Goal: Task Accomplishment & Management: Manage account settings

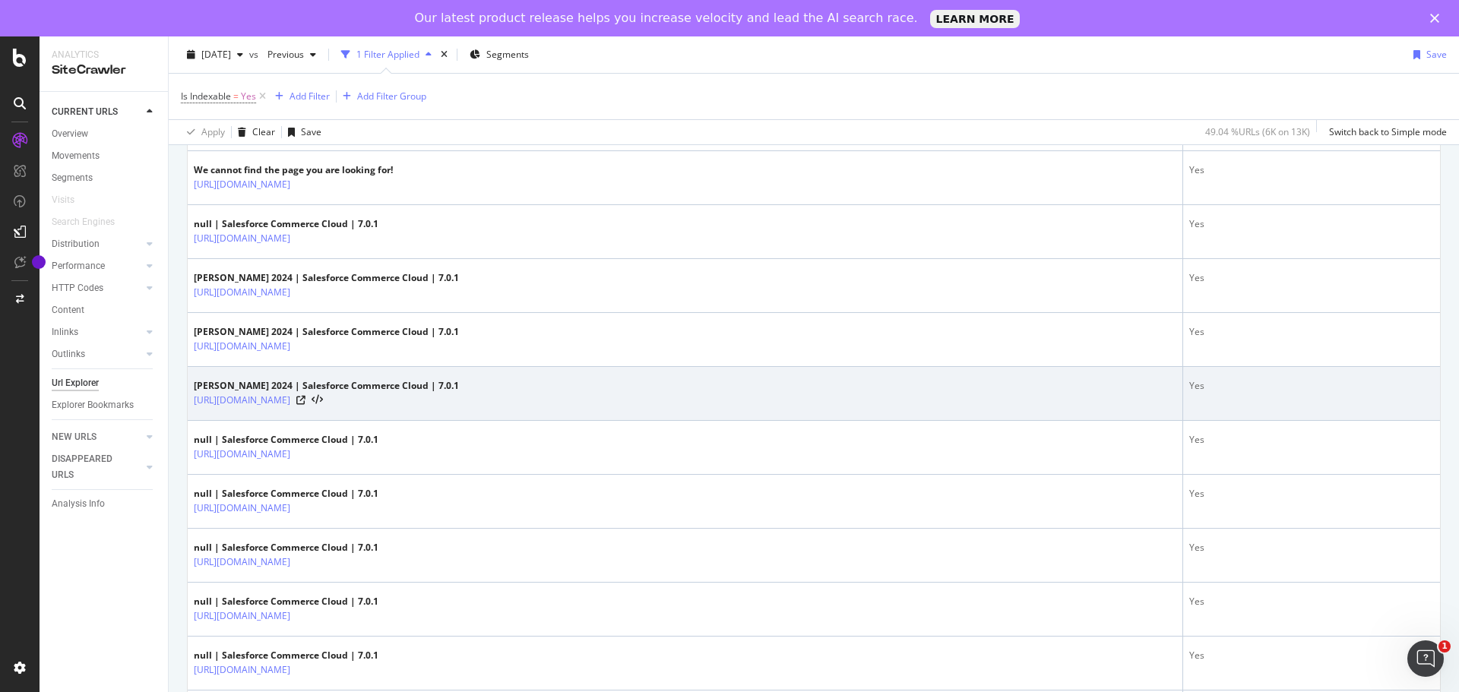
scroll to position [912, 0]
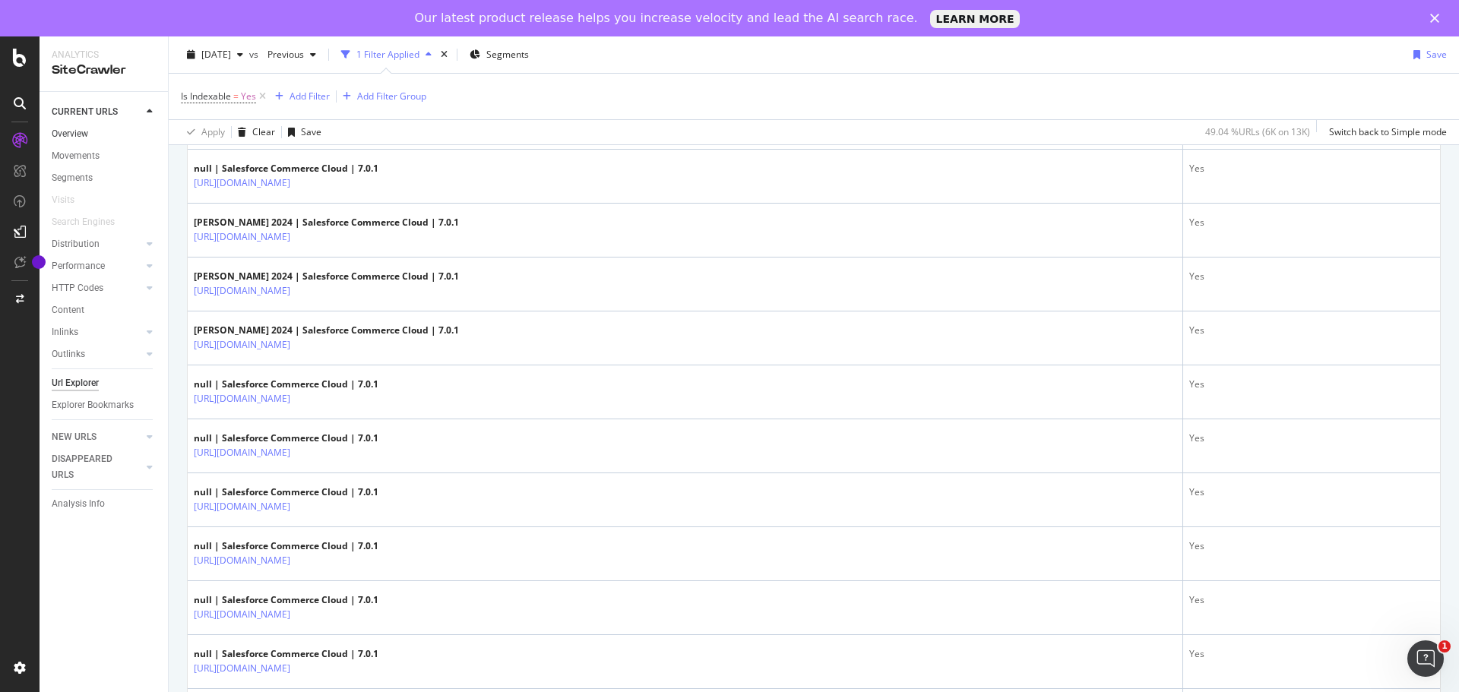
click at [93, 130] on link "Overview" at bounding box center [105, 134] width 106 height 16
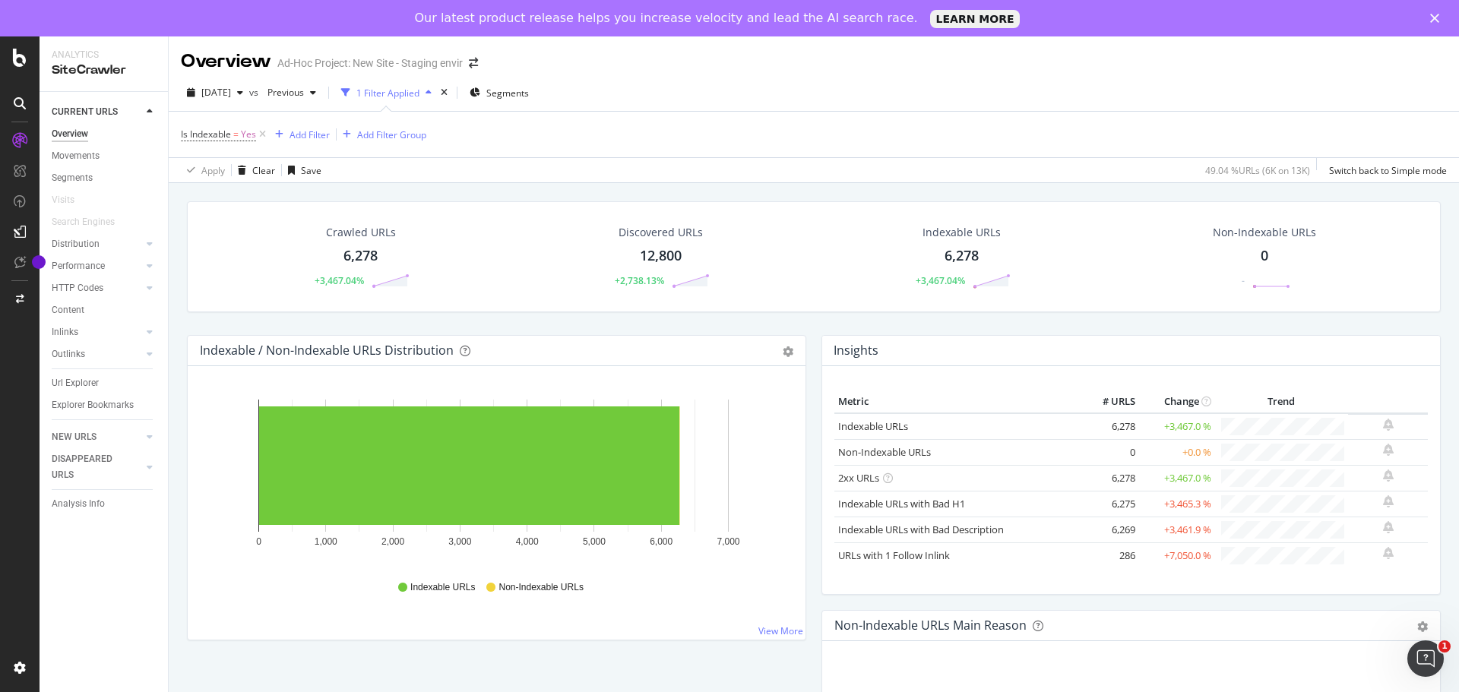
click at [369, 252] on div "6,278" at bounding box center [360, 256] width 34 height 20
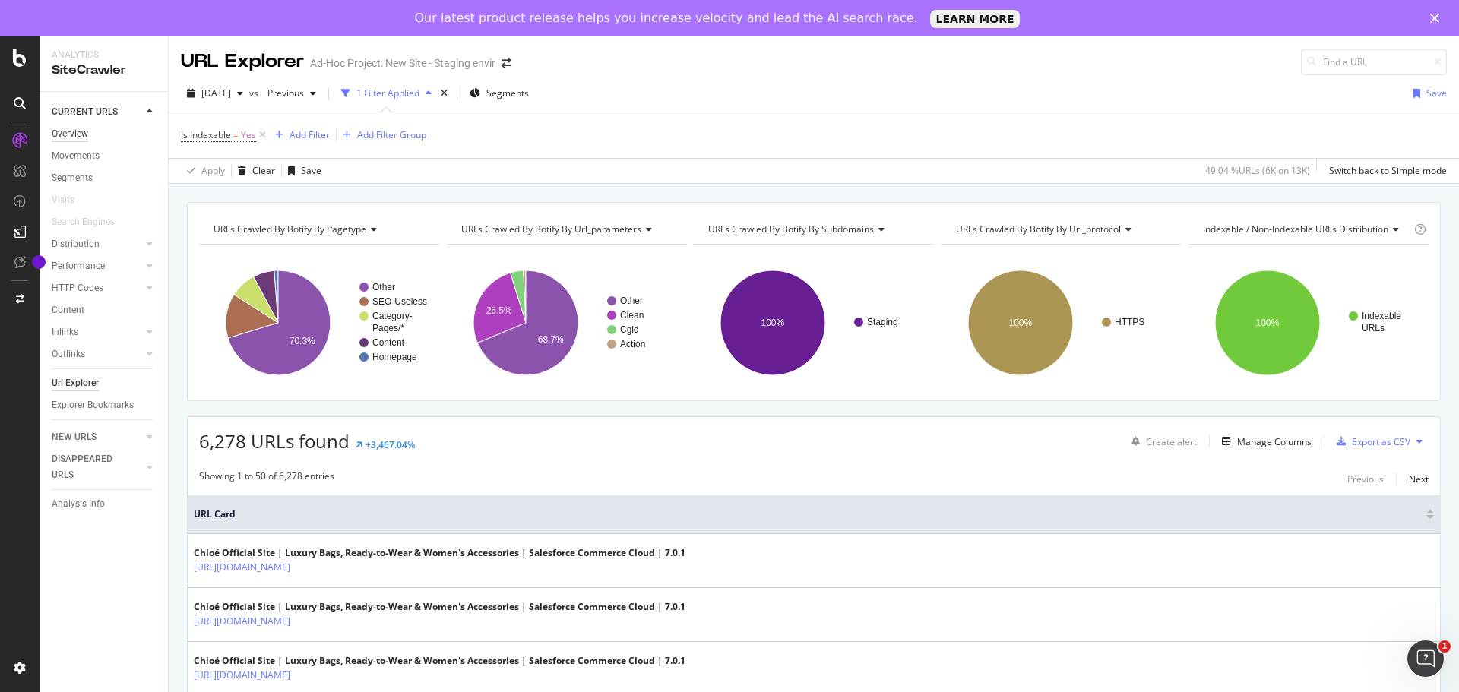
click at [88, 127] on div "Overview" at bounding box center [70, 134] width 36 height 16
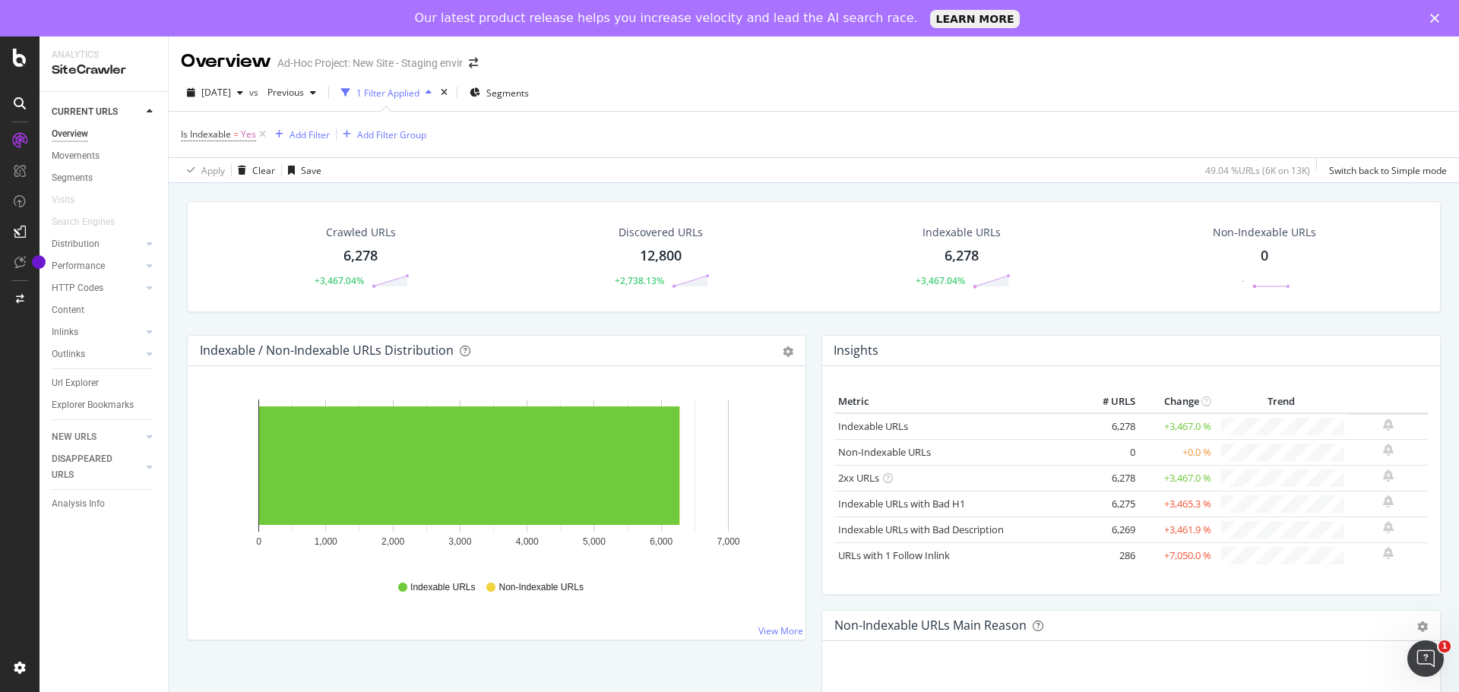
click at [89, 71] on div "SiteCrawler" at bounding box center [104, 70] width 104 height 17
click at [223, 67] on div "Overview" at bounding box center [226, 62] width 90 height 26
click at [84, 501] on div "Analysis Info" at bounding box center [78, 504] width 53 height 16
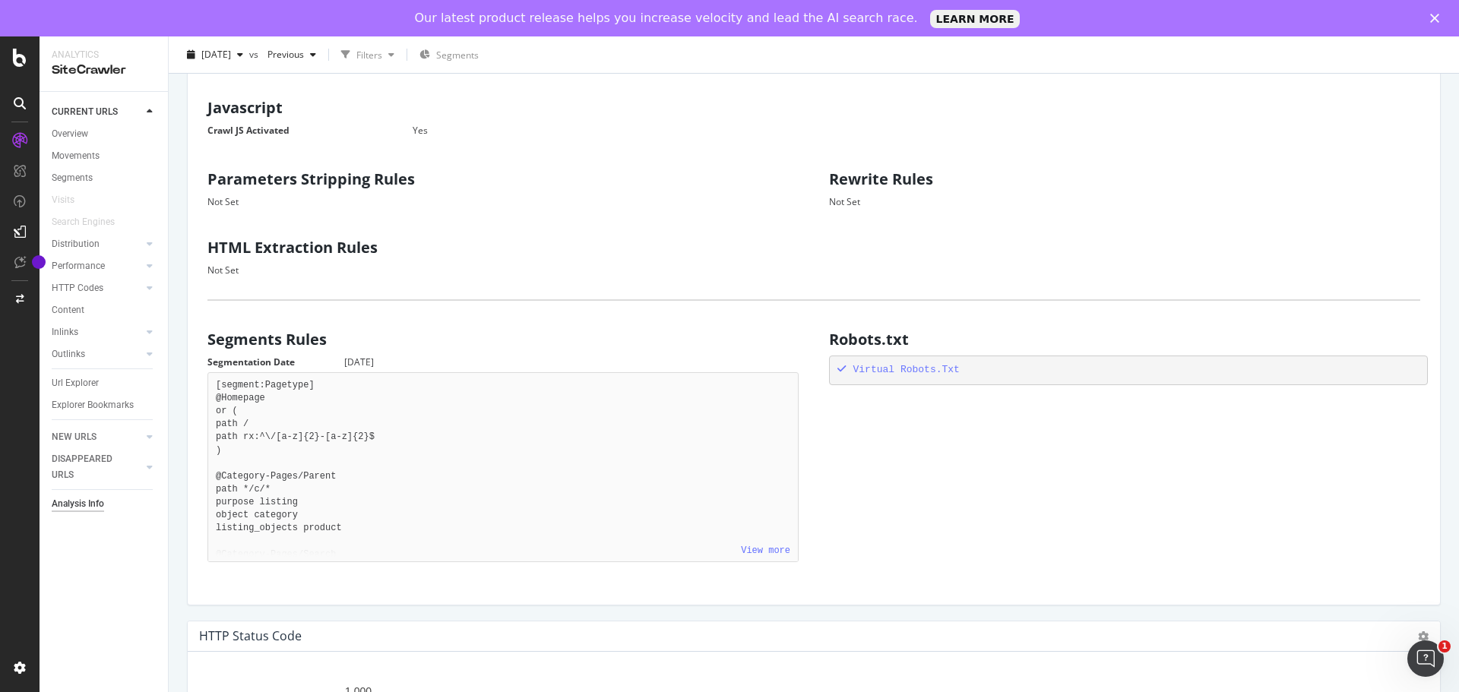
scroll to position [819, 0]
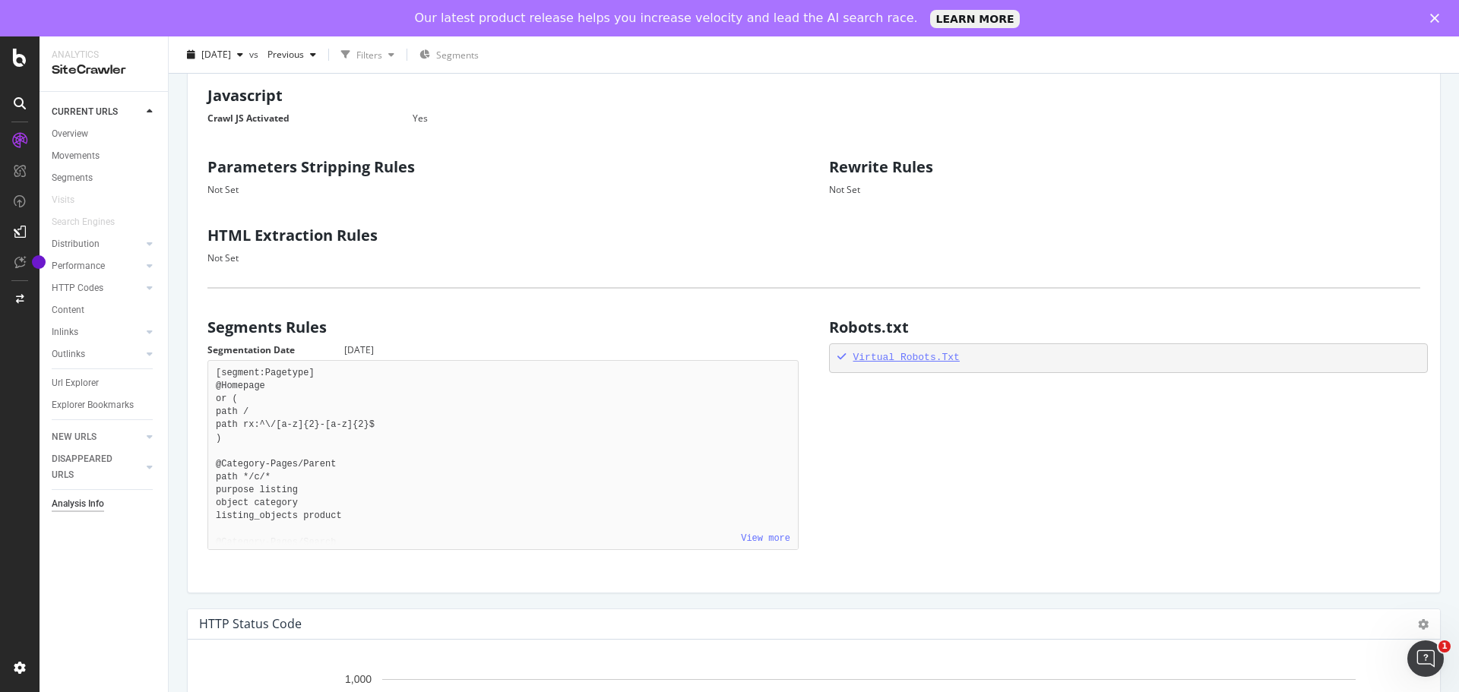
click at [894, 359] on div "Virtual Robots.Txt" at bounding box center [1128, 358] width 583 height 14
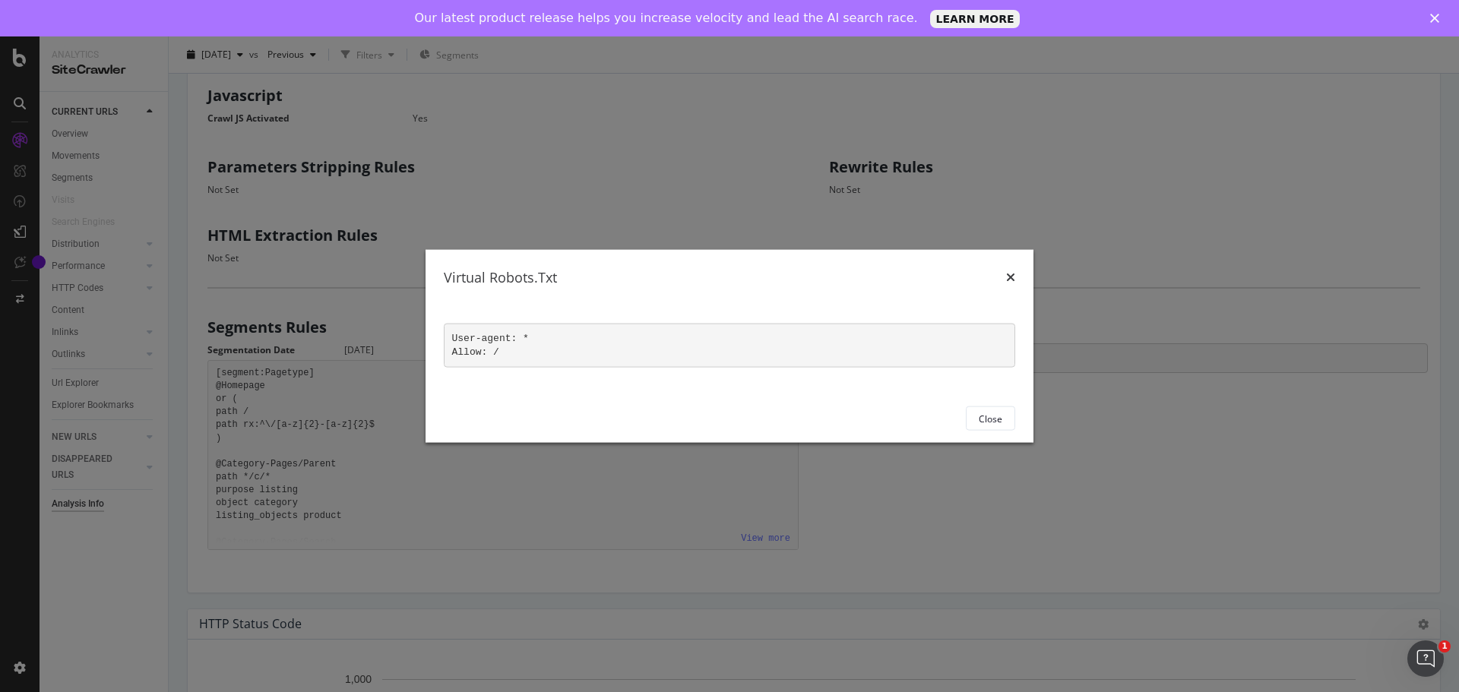
click at [1009, 283] on icon "times" at bounding box center [1010, 277] width 9 height 12
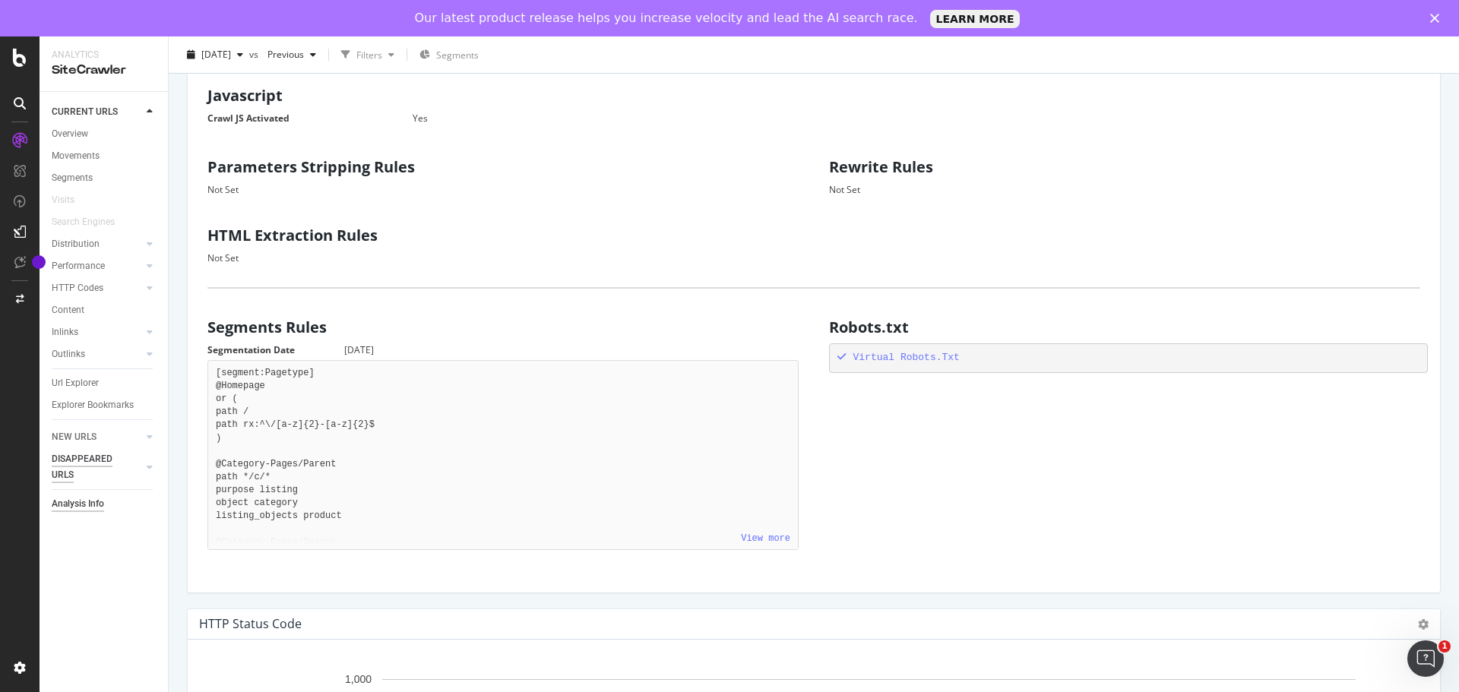
click at [101, 470] on div "DISAPPEARED URLS" at bounding box center [90, 467] width 77 height 32
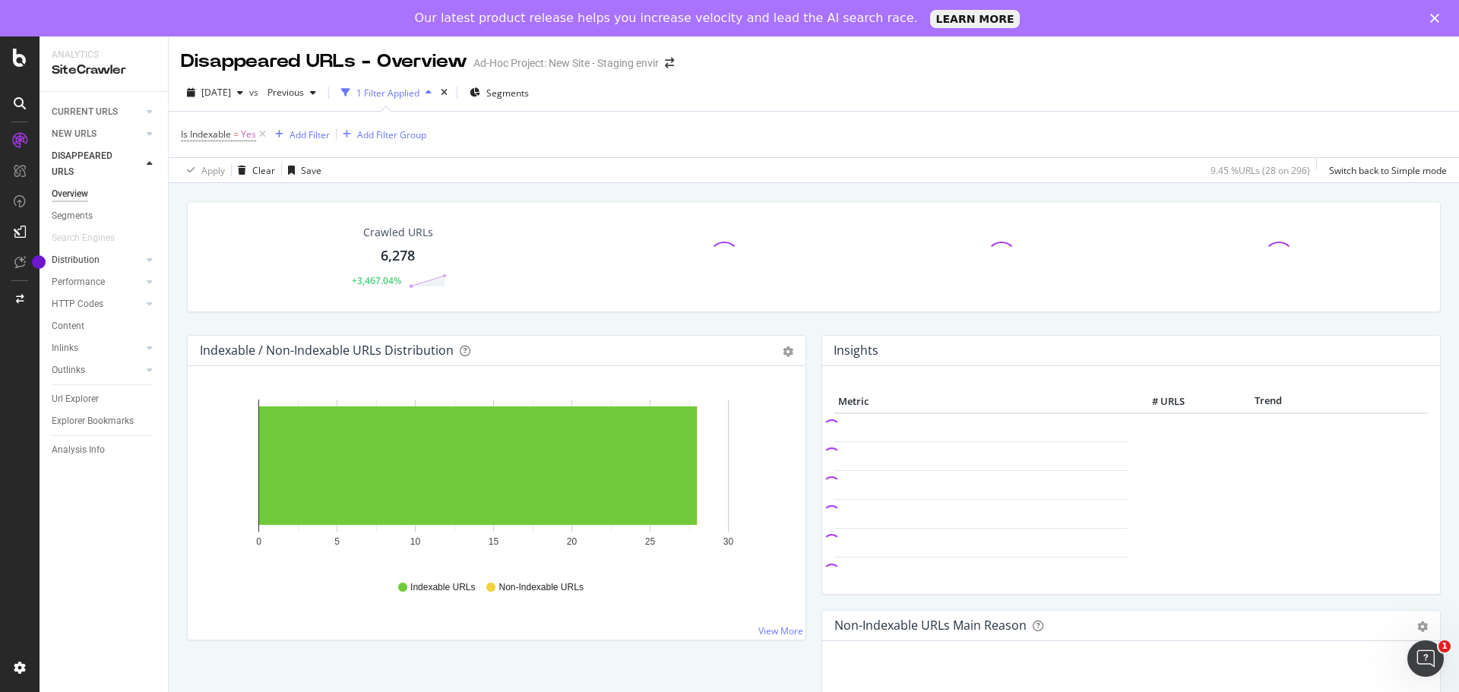
click at [101, 261] on link "Distribution" at bounding box center [97, 260] width 90 height 16
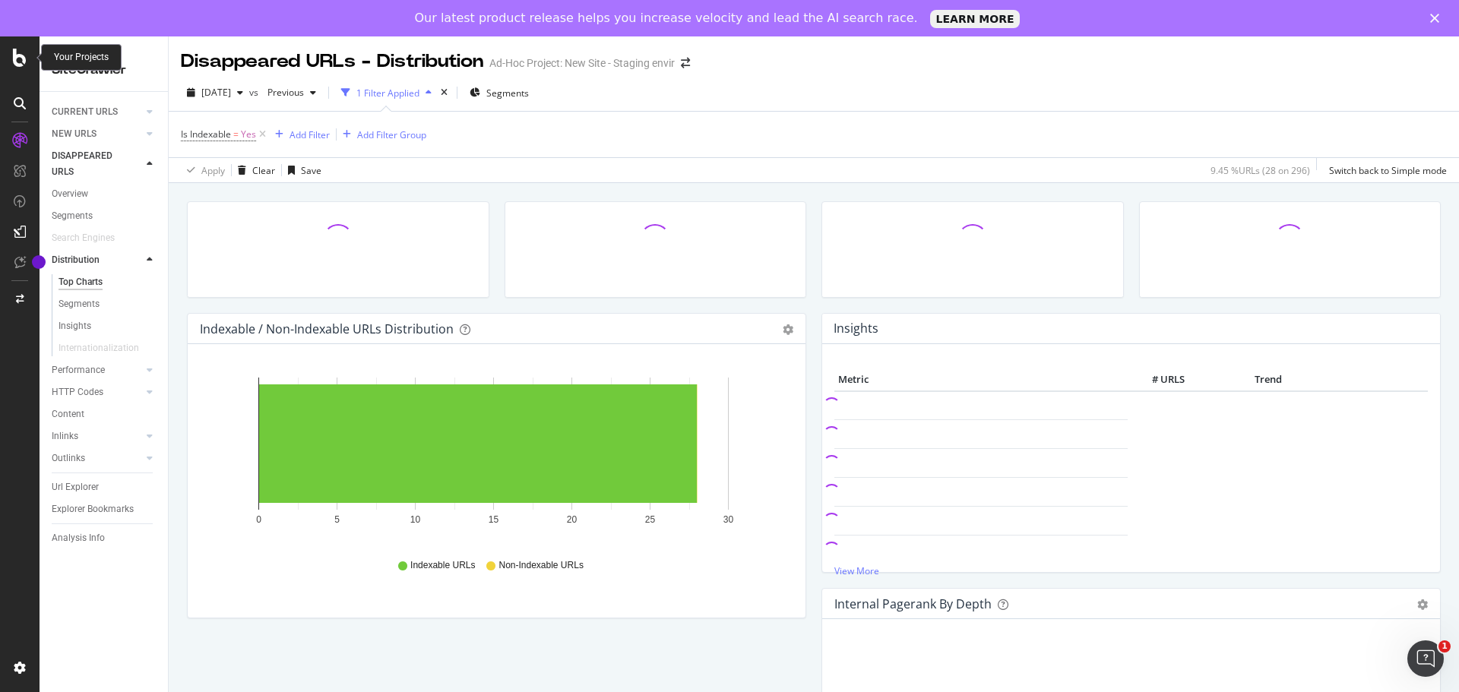
click at [21, 63] on icon at bounding box center [20, 58] width 14 height 18
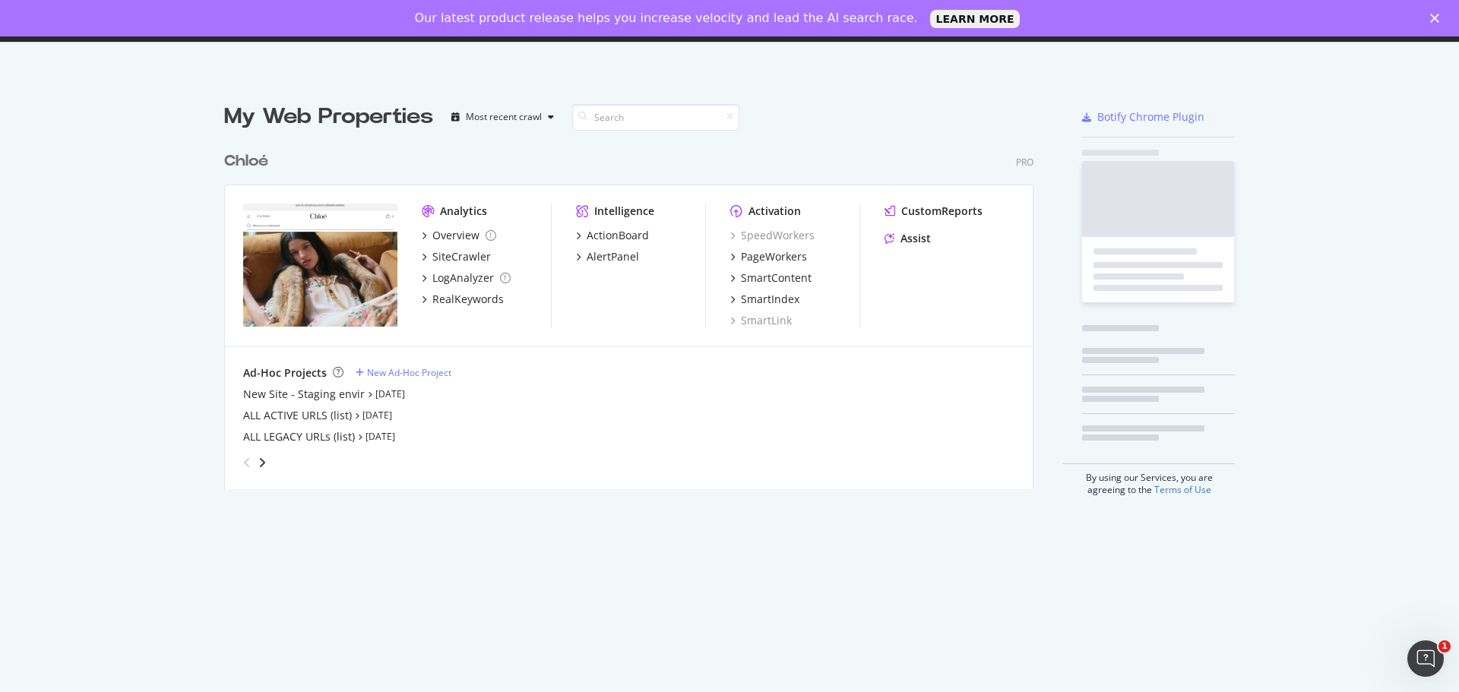
scroll to position [681, 1436]
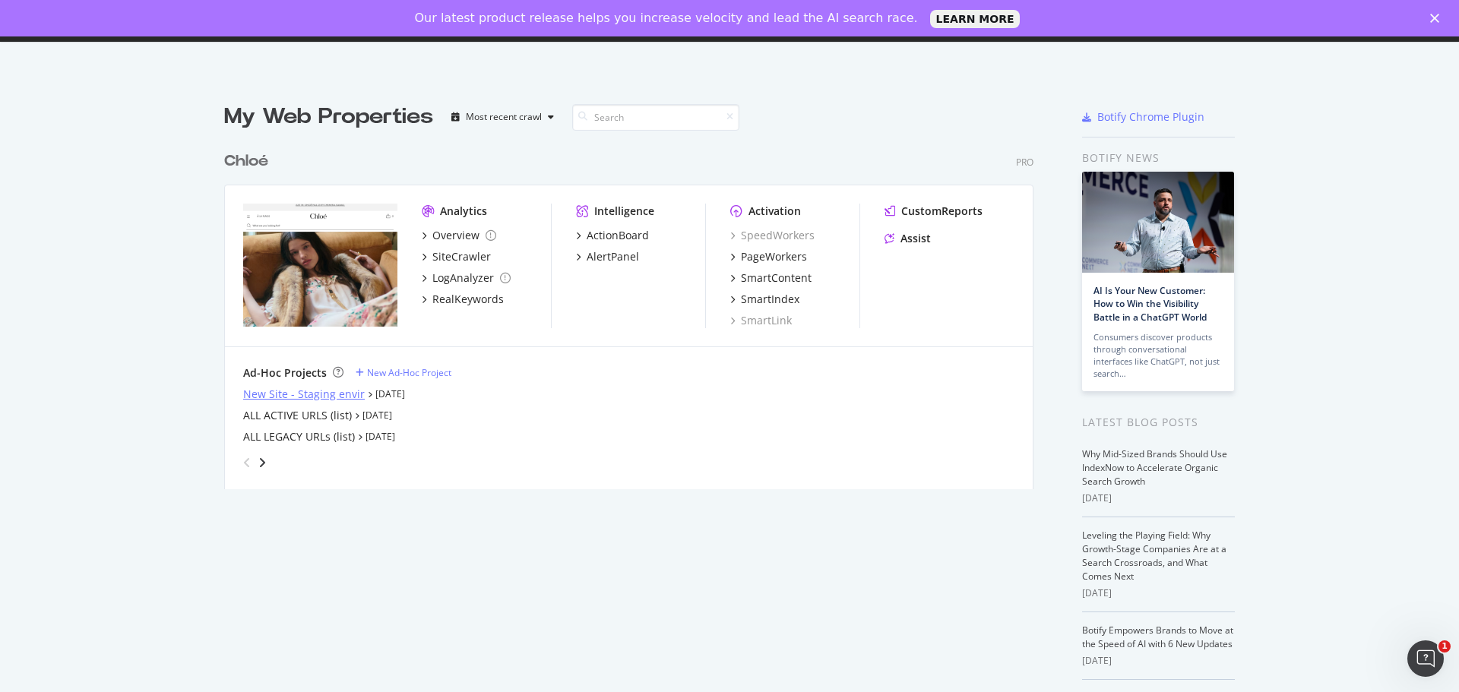
click at [315, 394] on div "New Site - Staging envir" at bounding box center [304, 394] width 122 height 15
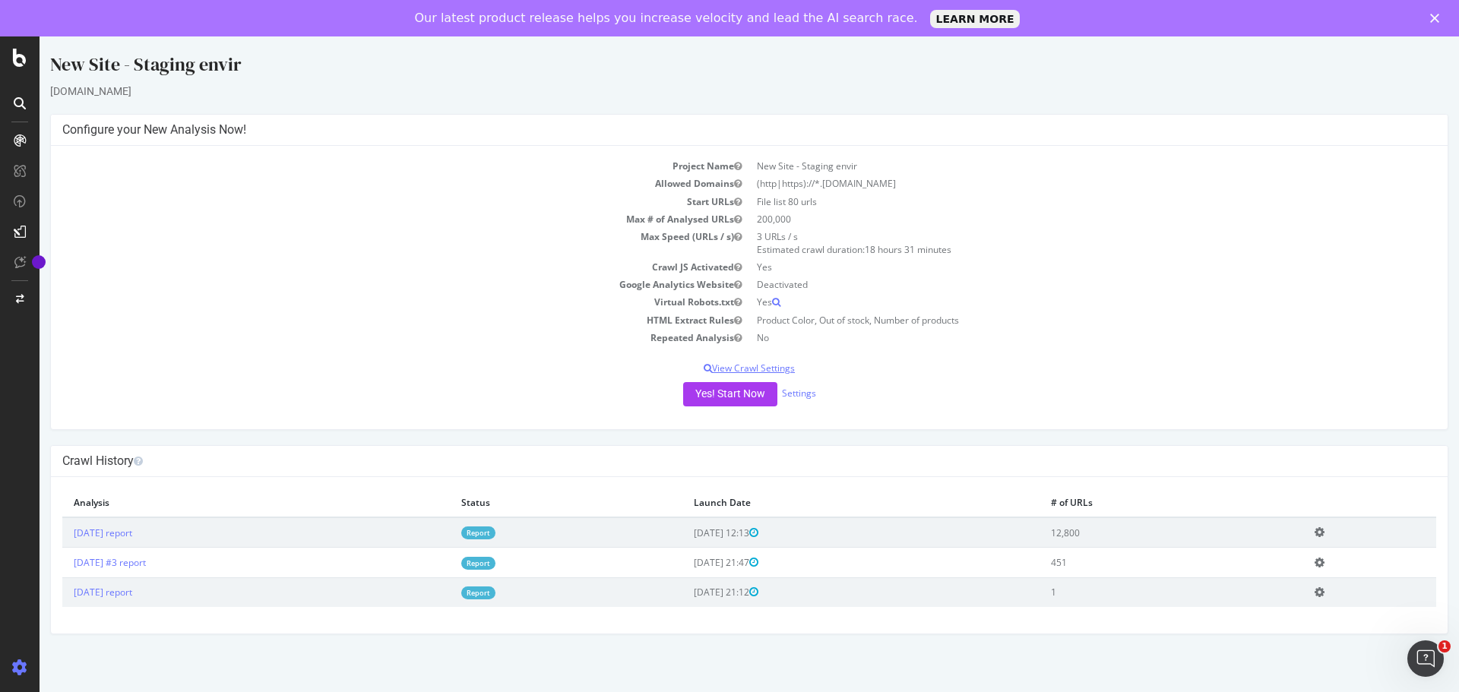
click at [764, 365] on p "View Crawl Settings" at bounding box center [749, 368] width 1374 height 13
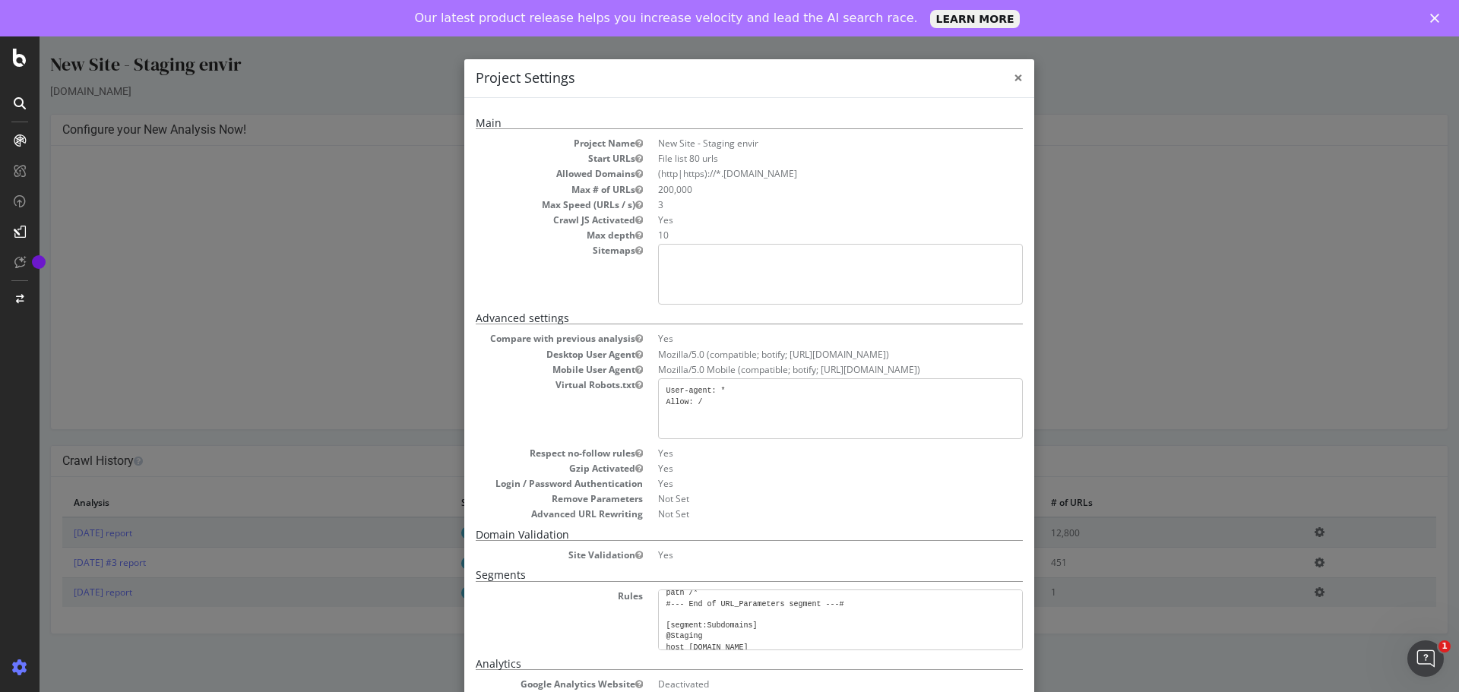
click at [1014, 82] on span "×" at bounding box center [1018, 77] width 9 height 21
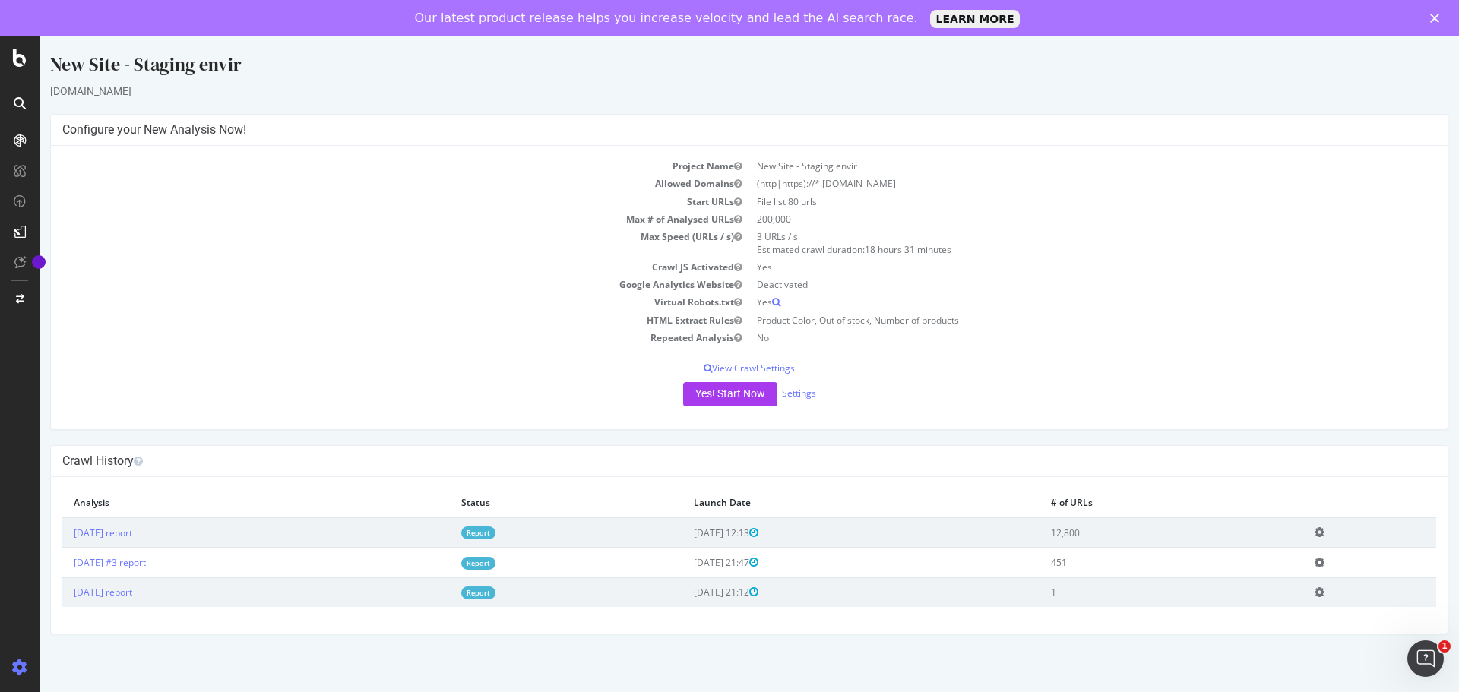
click at [1324, 534] on icon at bounding box center [1319, 532] width 10 height 11
click at [802, 393] on link "Settings" at bounding box center [799, 393] width 34 height 13
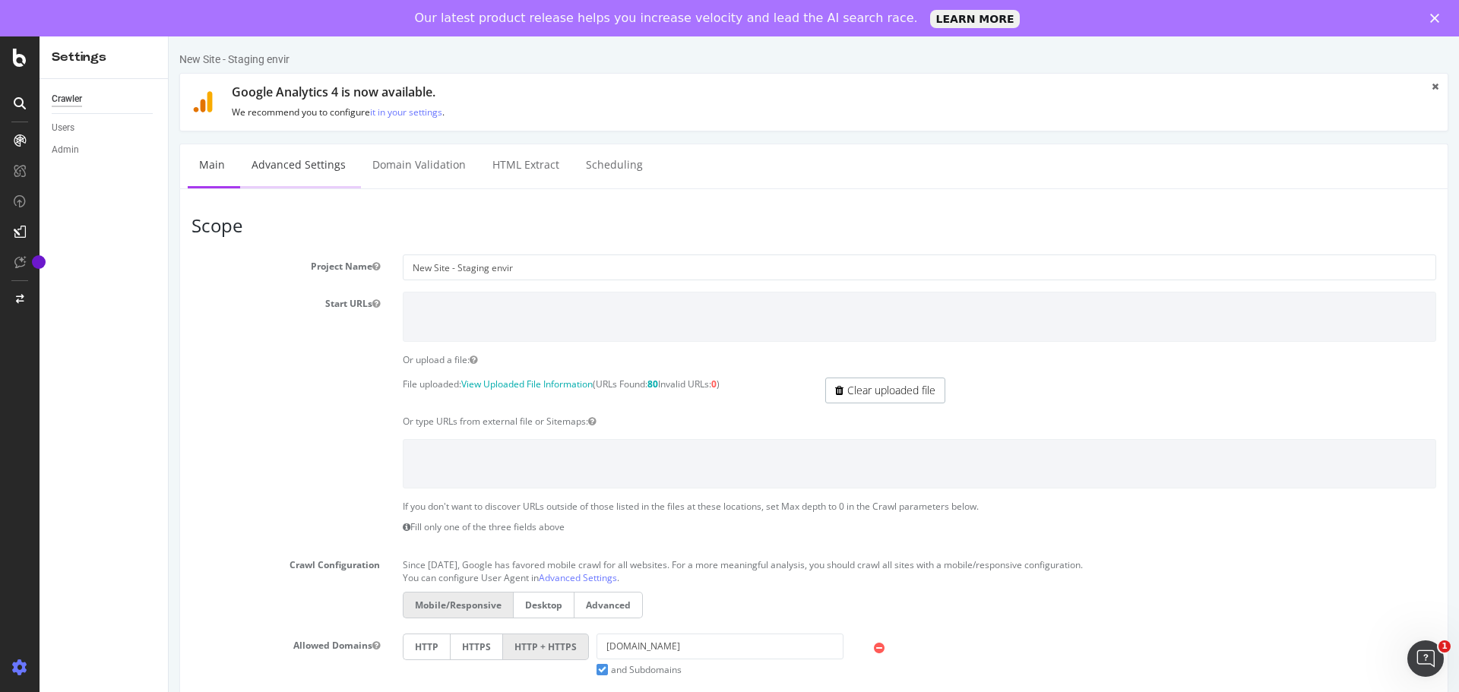
click at [308, 176] on link "Advanced Settings" at bounding box center [298, 165] width 117 height 42
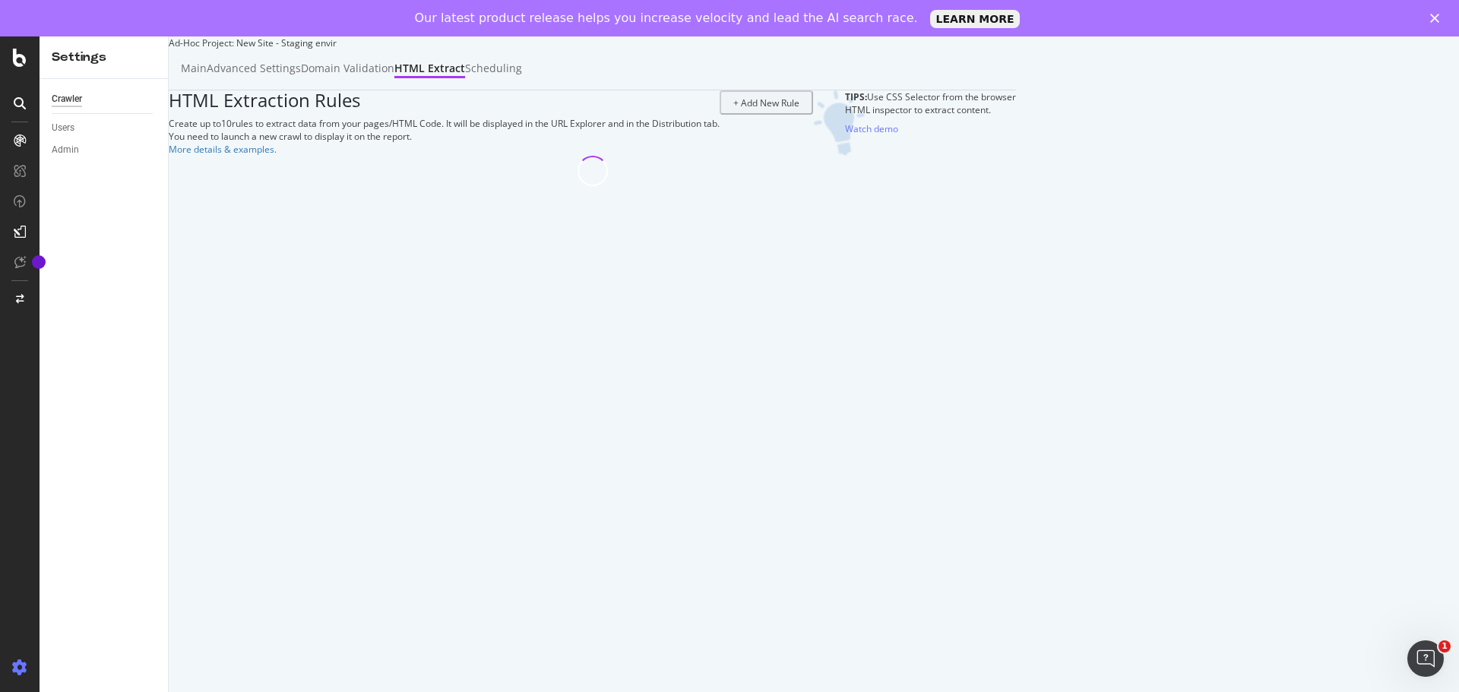
select select "exist"
select select "i"
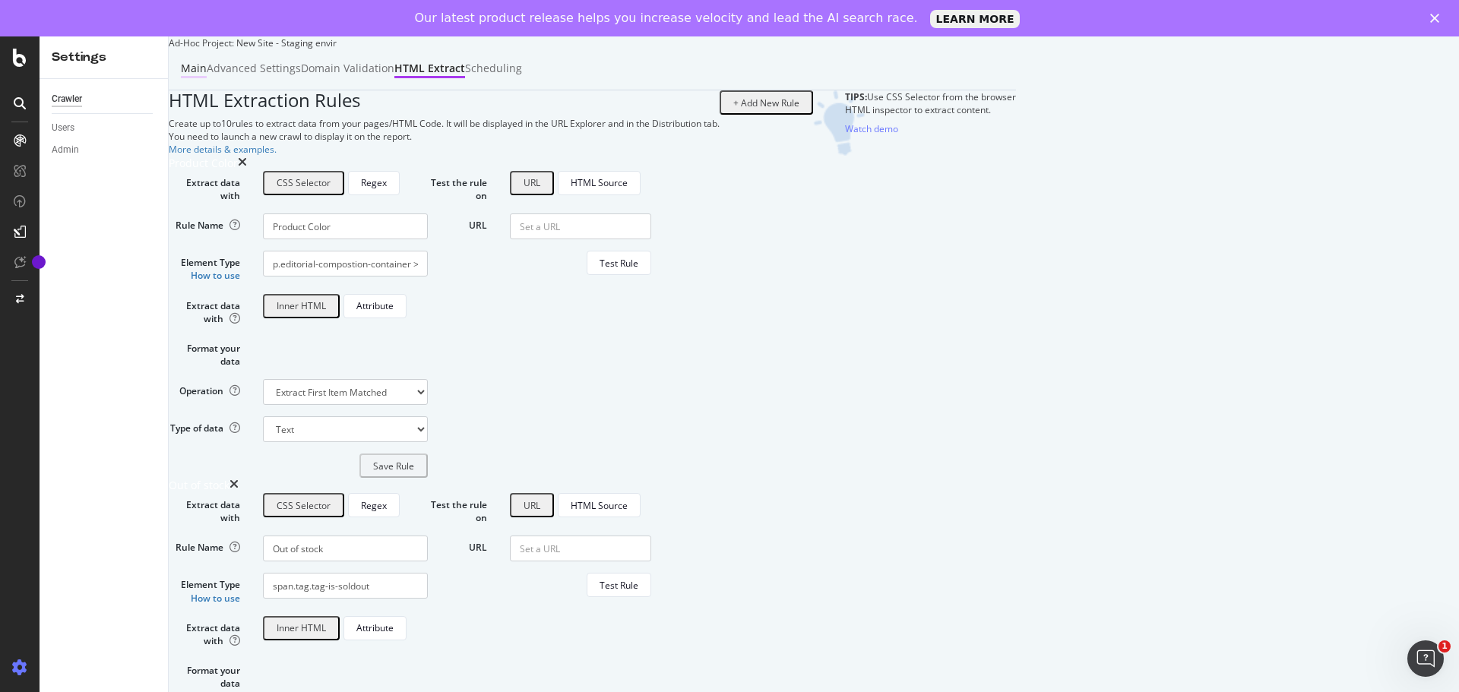
click at [207, 76] on div "Main" at bounding box center [194, 68] width 26 height 15
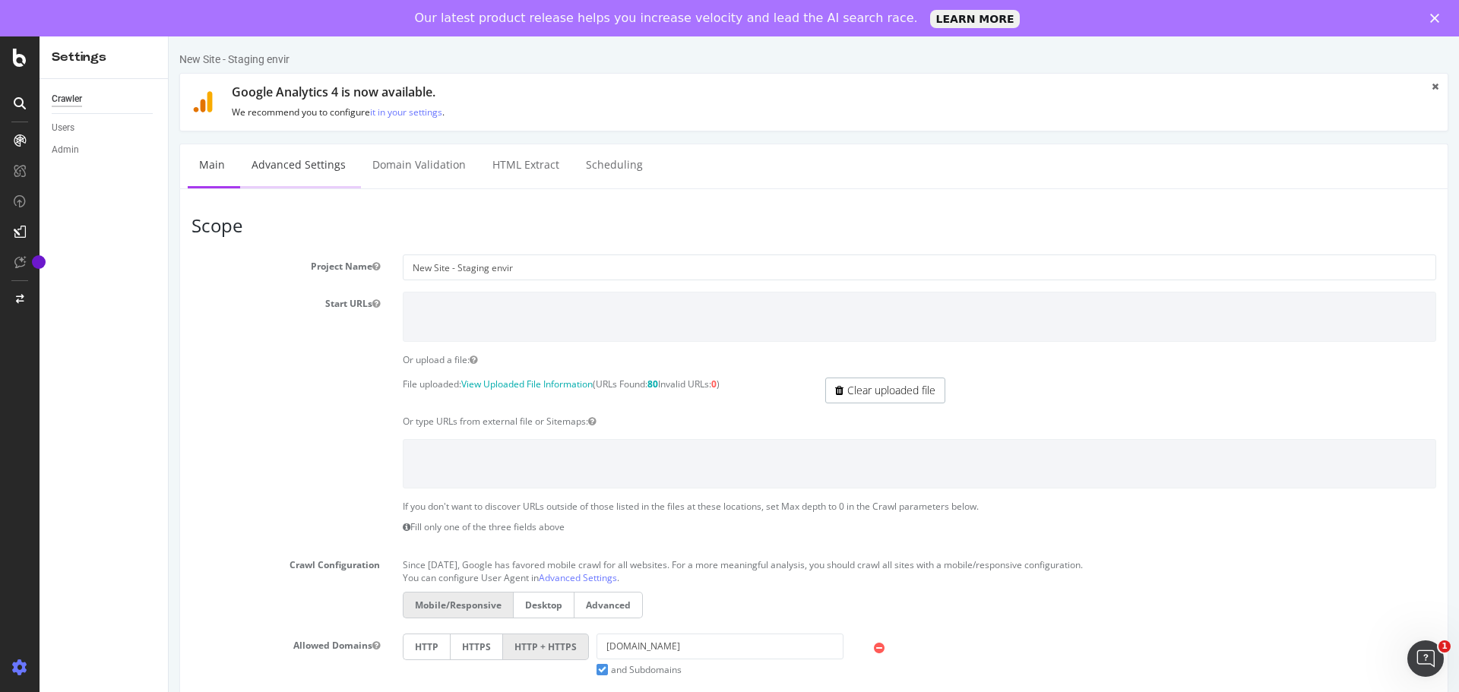
click at [298, 176] on link "Advanced Settings" at bounding box center [298, 165] width 117 height 42
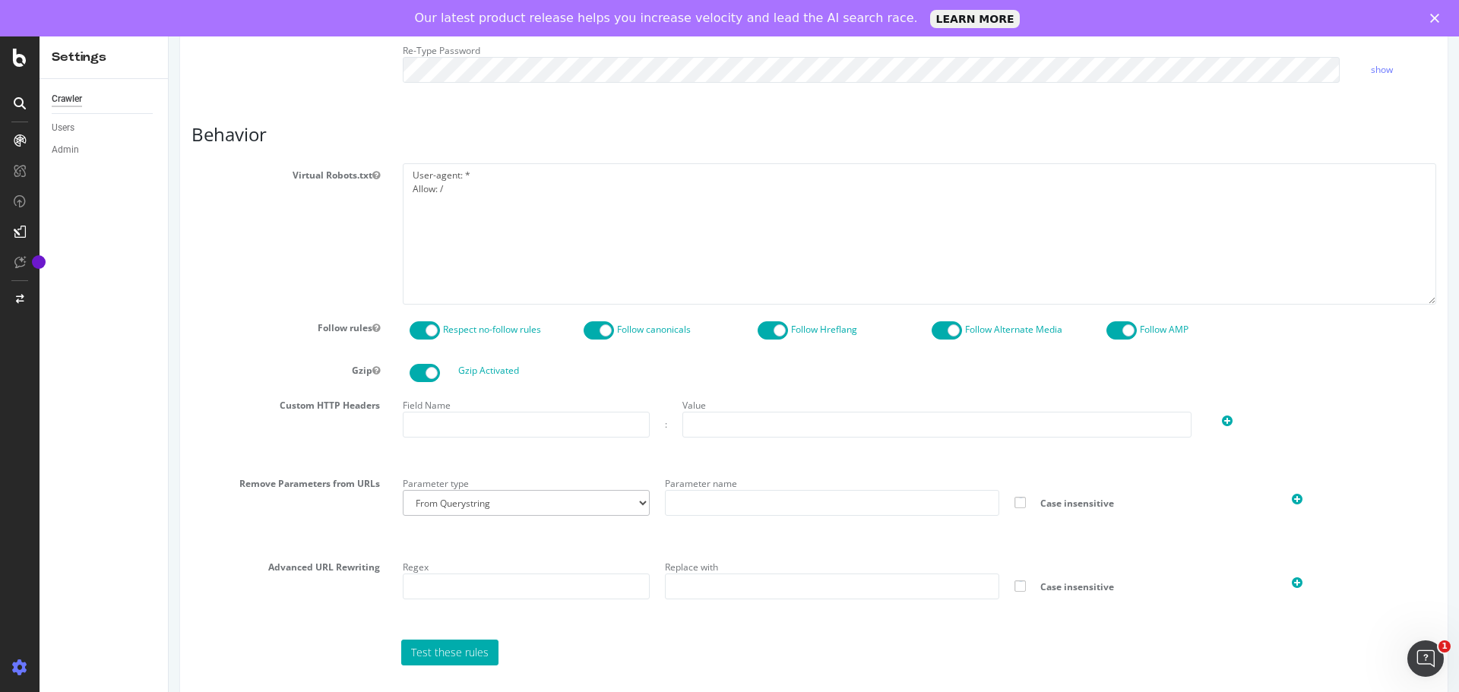
scroll to position [637, 0]
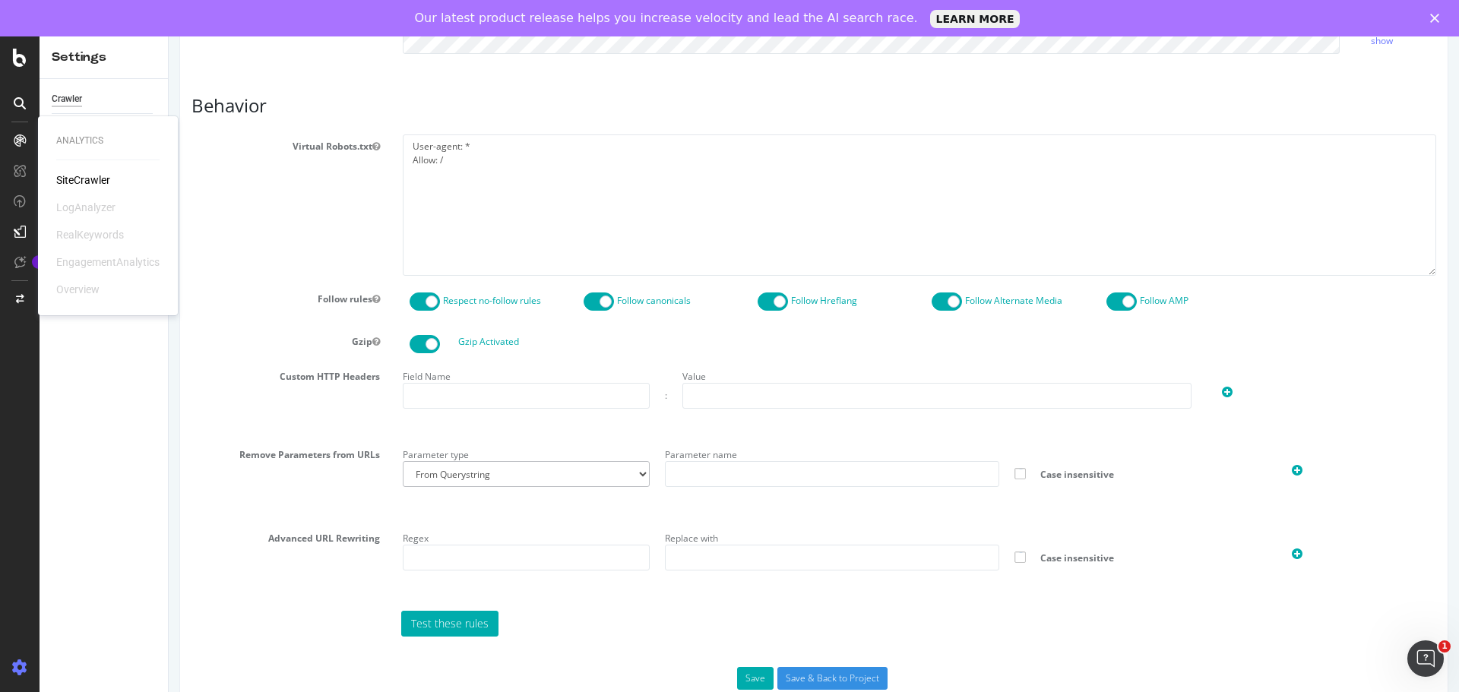
click at [74, 173] on div "SiteCrawler" at bounding box center [83, 179] width 54 height 15
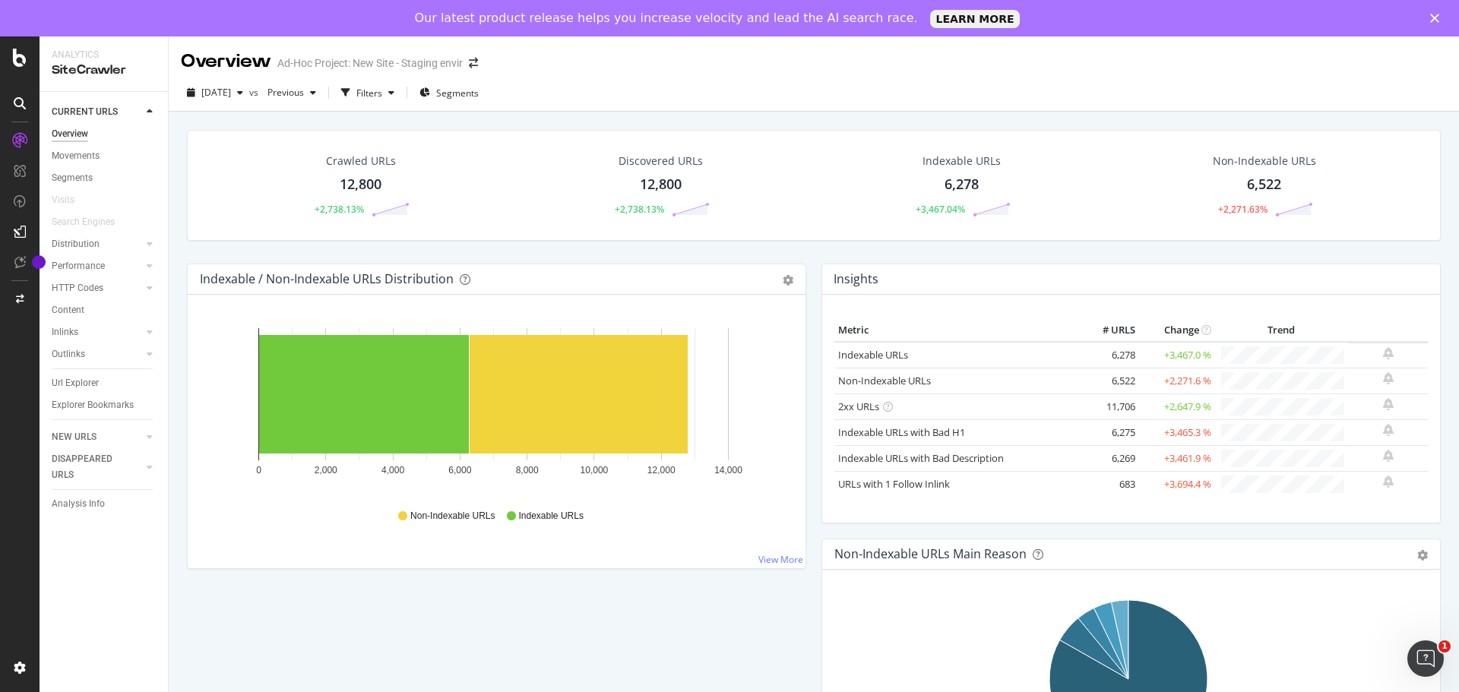
click at [80, 136] on div "Overview" at bounding box center [70, 134] width 36 height 16
click at [84, 505] on div "Analysis Info" at bounding box center [78, 504] width 53 height 16
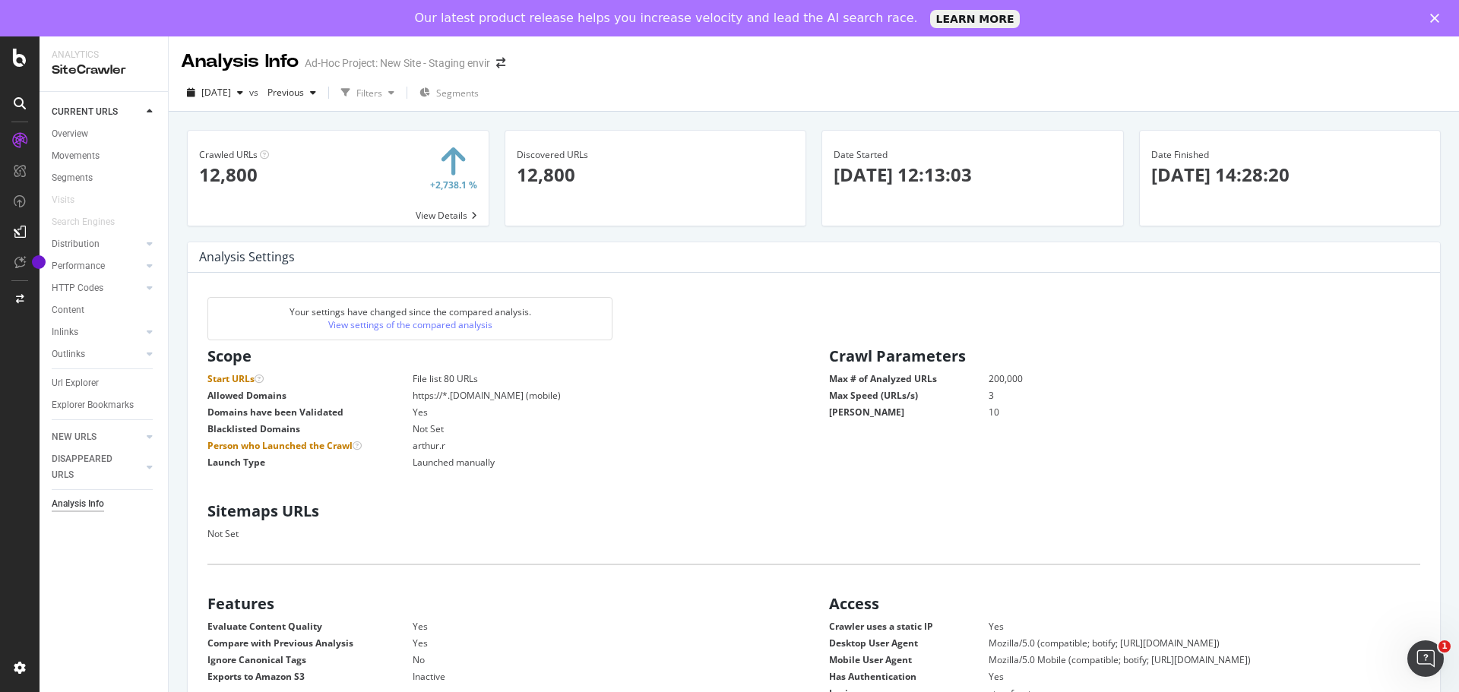
click at [447, 378] on dd "File list 80 URLs" at bounding box center [587, 378] width 424 height 13
click at [454, 378] on dd "File list 80 URLs" at bounding box center [587, 378] width 424 height 13
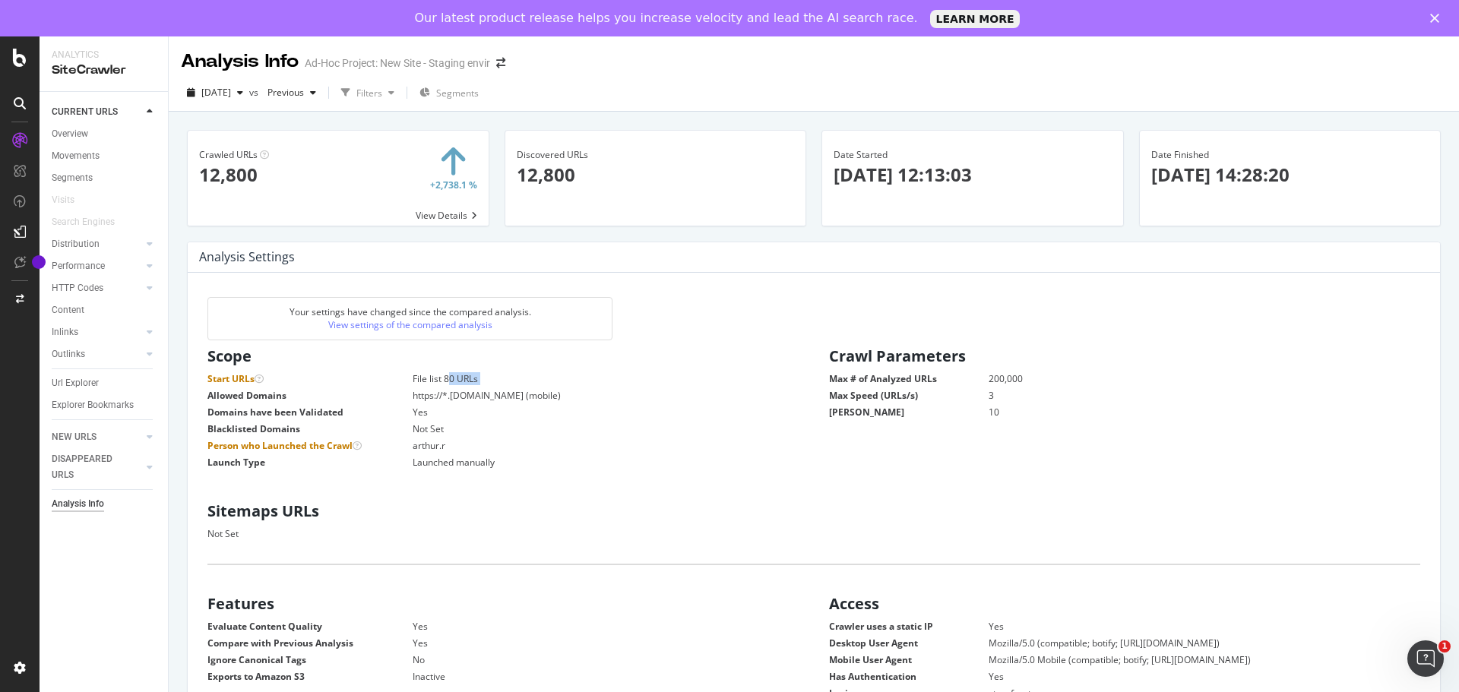
click at [454, 378] on dd "File list 80 URLs" at bounding box center [587, 378] width 424 height 13
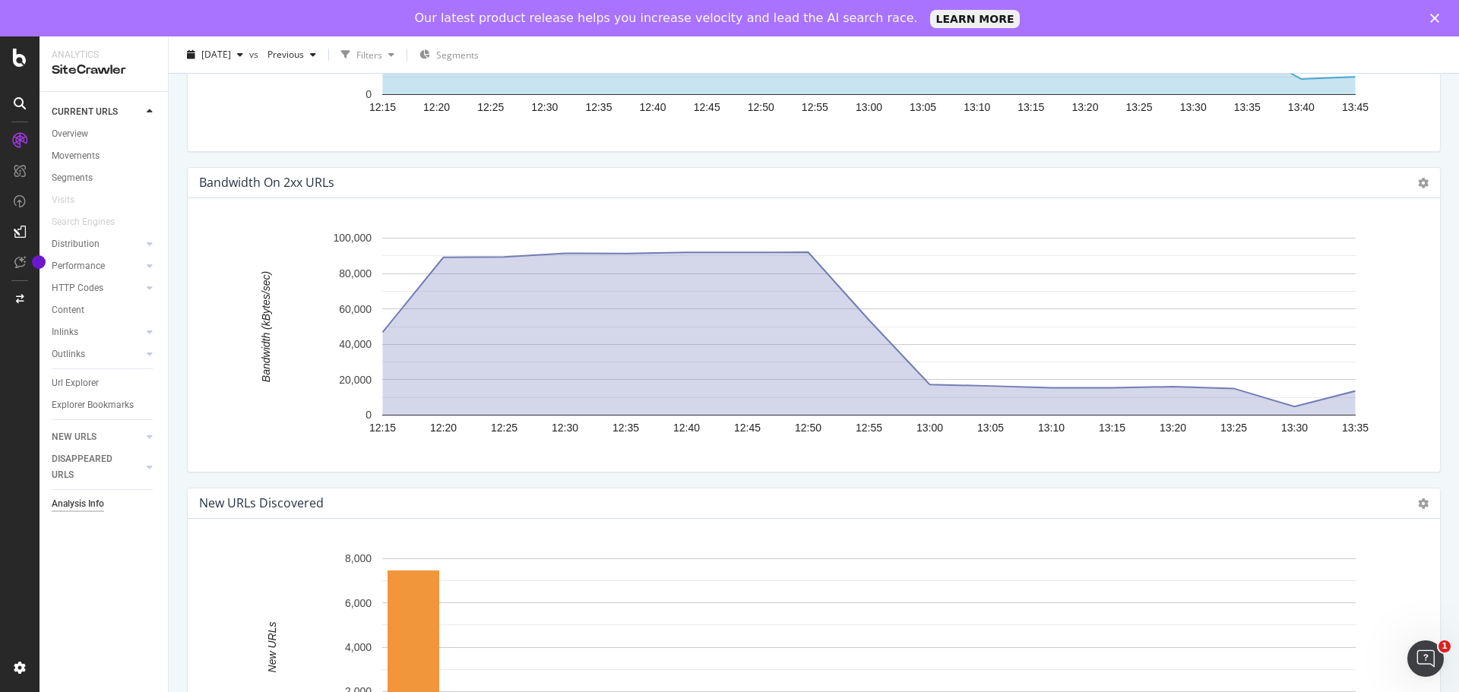
scroll to position [2035, 0]
